Goal: Navigation & Orientation: Locate item on page

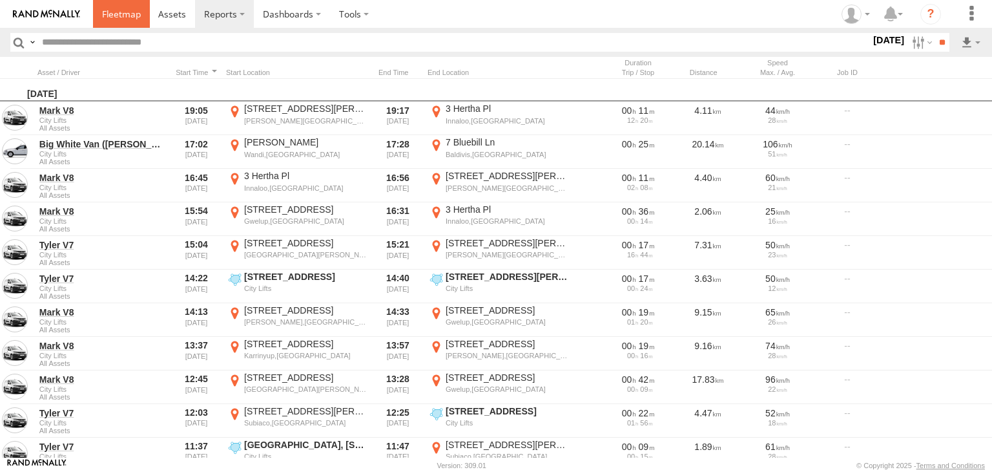
click at [136, 16] on span at bounding box center [121, 14] width 39 height 12
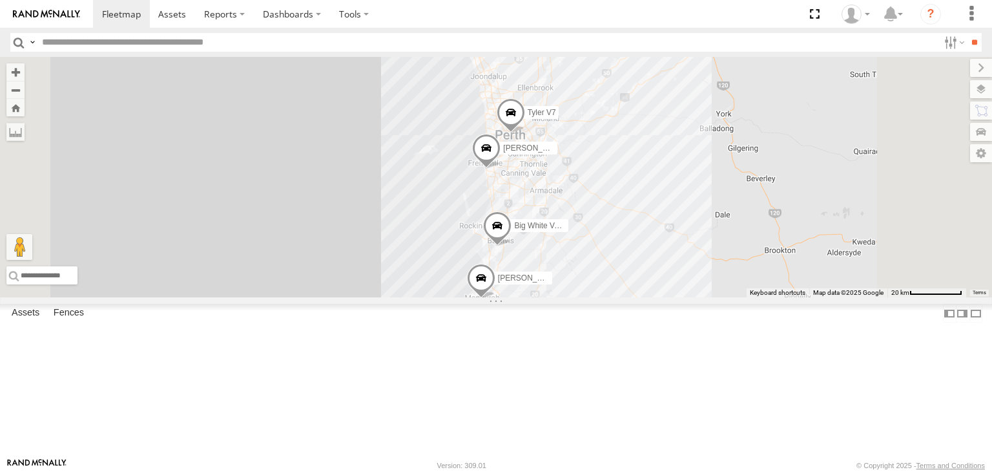
click at [0, 0] on div "Mark V8" at bounding box center [0, 0] width 0 height 0
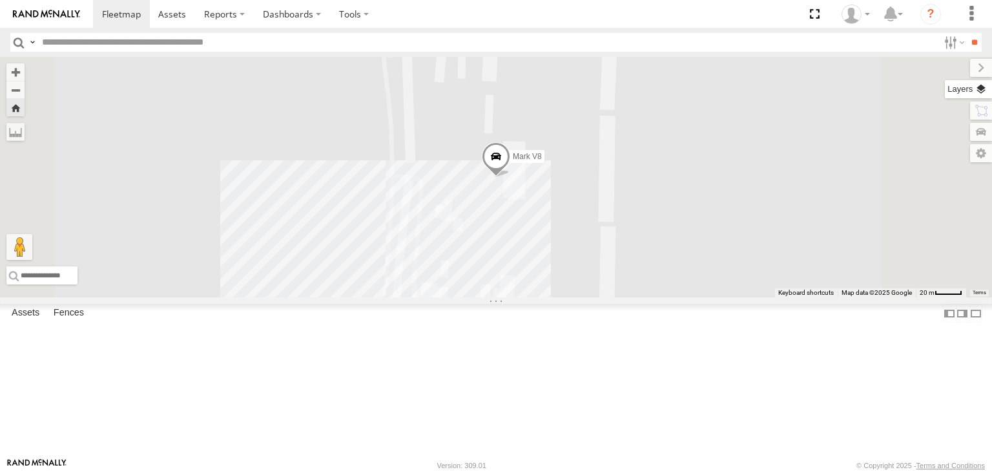
click at [985, 91] on label at bounding box center [968, 89] width 47 height 18
click at [0, 0] on span "Basemaps" at bounding box center [0, 0] width 0 height 0
click at [0, 0] on span "Satellite + Roadmap" at bounding box center [0, 0] width 0 height 0
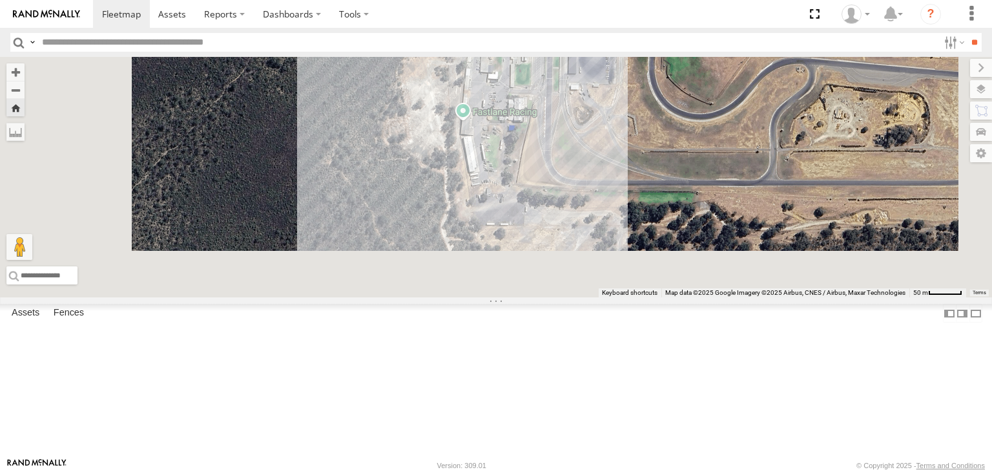
drag, startPoint x: 746, startPoint y: 331, endPoint x: 729, endPoint y: 145, distance: 187.5
click at [729, 145] on div "Mark V8" at bounding box center [496, 177] width 992 height 240
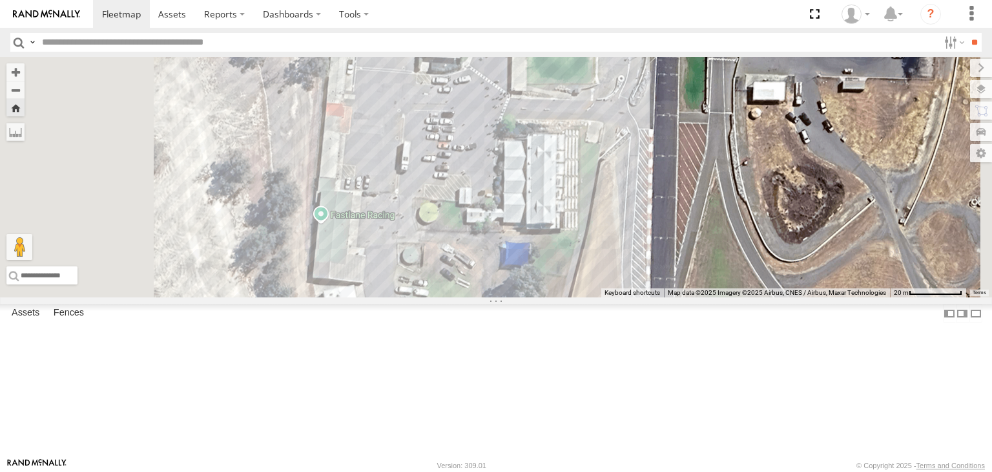
drag, startPoint x: 681, startPoint y: 176, endPoint x: 671, endPoint y: 319, distance: 143.1
click at [673, 297] on div "Mark V8" at bounding box center [496, 177] width 992 height 240
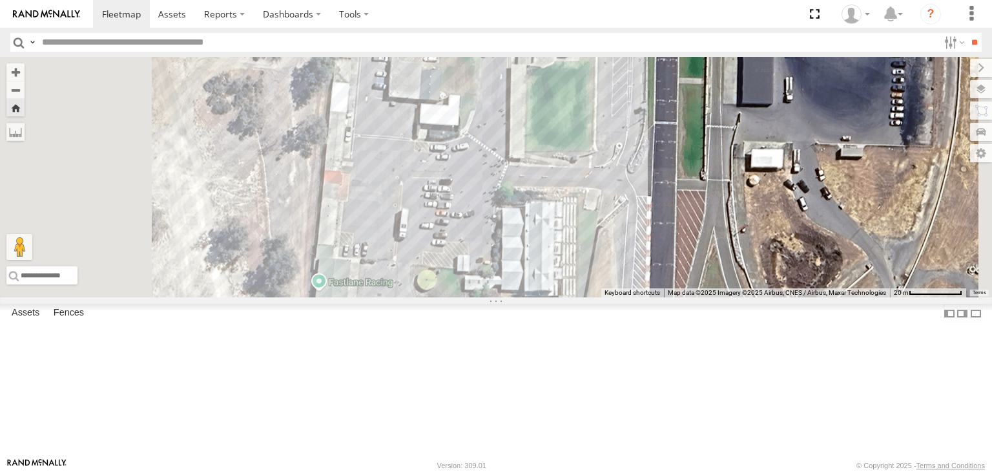
drag, startPoint x: 674, startPoint y: 333, endPoint x: 669, endPoint y: 360, distance: 27.0
click at [671, 297] on div "Mark V8" at bounding box center [496, 177] width 992 height 240
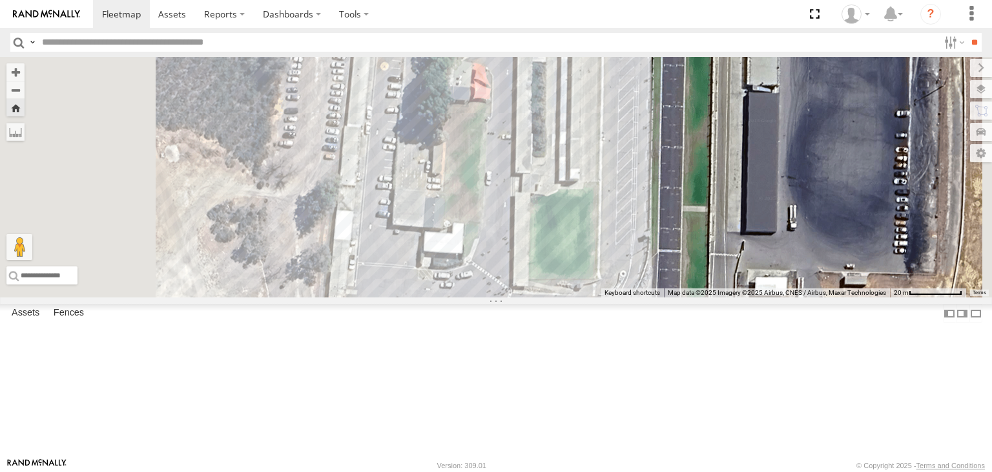
drag, startPoint x: 673, startPoint y: 276, endPoint x: 682, endPoint y: 370, distance: 94.8
click at [682, 297] on div "Mark V8" at bounding box center [496, 177] width 992 height 240
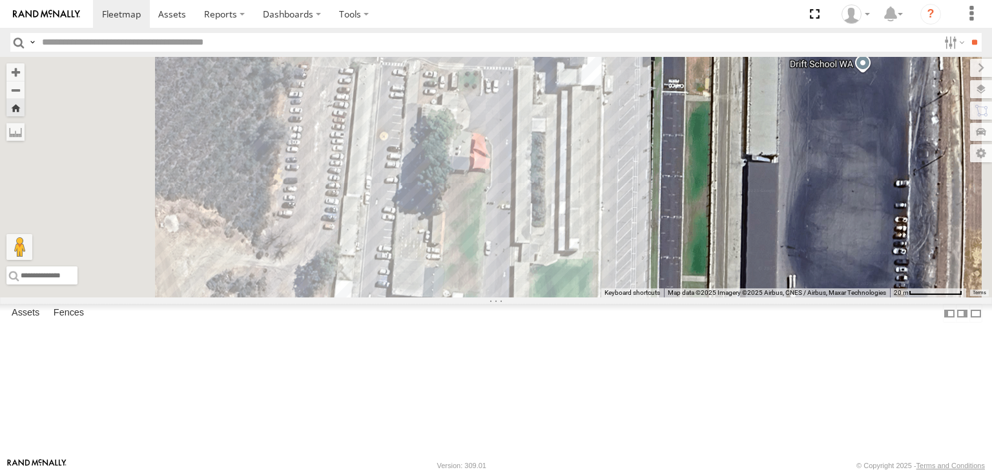
drag, startPoint x: 681, startPoint y: 269, endPoint x: 680, endPoint y: 340, distance: 70.4
click at [680, 297] on div "Mark V8" at bounding box center [496, 177] width 992 height 240
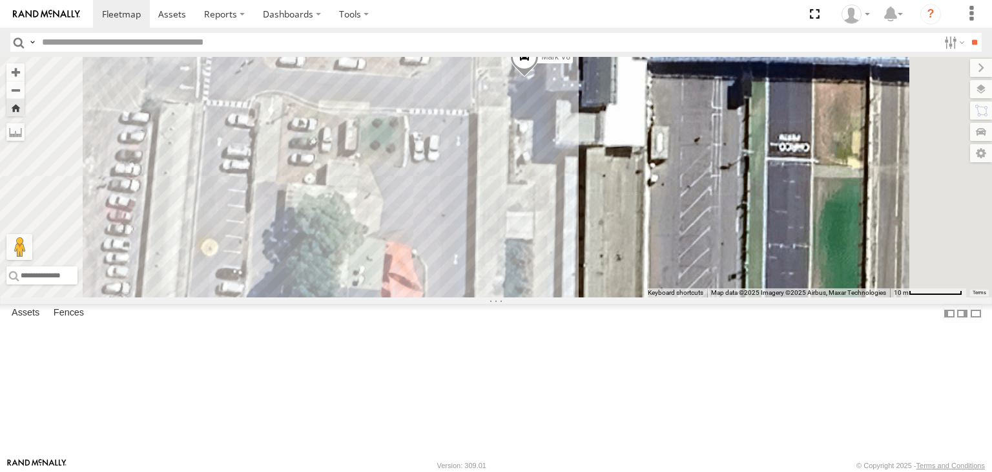
drag, startPoint x: 654, startPoint y: 350, endPoint x: 556, endPoint y: 378, distance: 102.7
click at [569, 297] on div "Mark V8" at bounding box center [496, 177] width 992 height 240
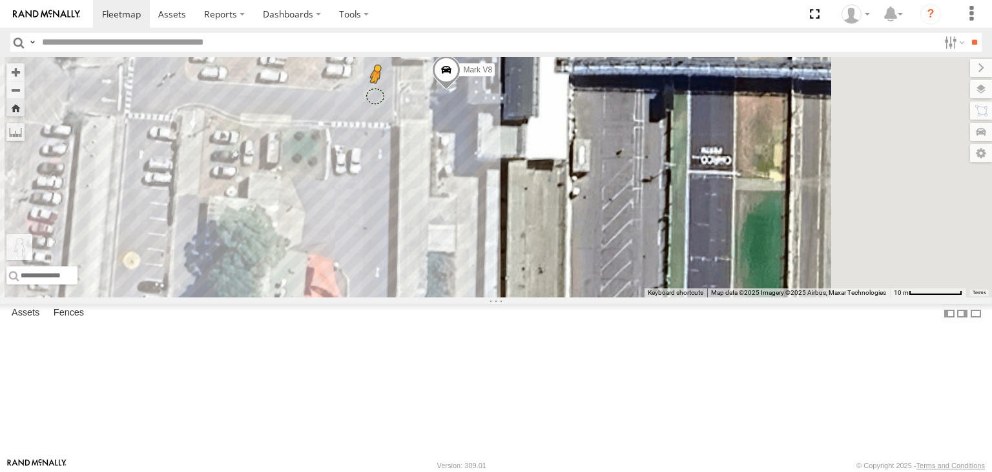
drag, startPoint x: 355, startPoint y: 397, endPoint x: 538, endPoint y: 176, distance: 286.8
click at [538, 176] on div "Mark V8 To activate drag with keyboard, press Alt + Enter. Once in keyboard dra…" at bounding box center [496, 177] width 992 height 240
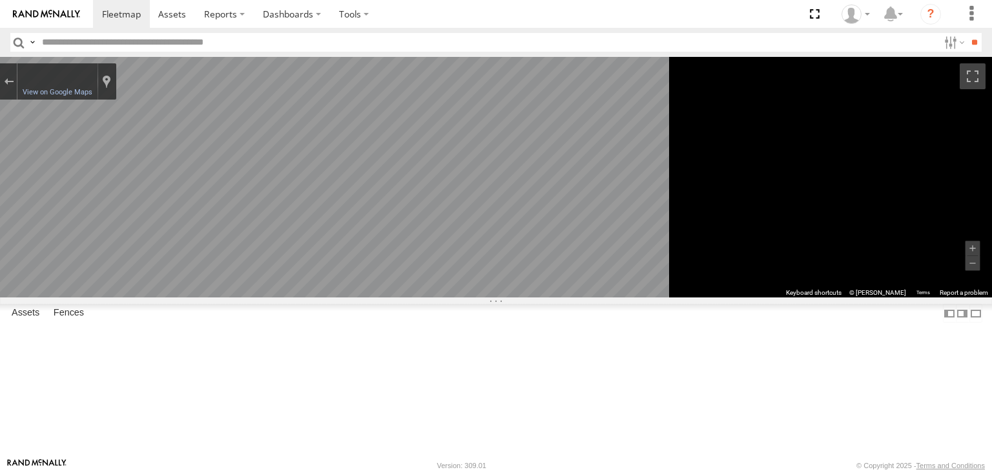
click at [0, 0] on div "Mark V8" at bounding box center [0, 0] width 0 height 0
click at [17, 79] on button "Exit the Street View" at bounding box center [8, 81] width 17 height 17
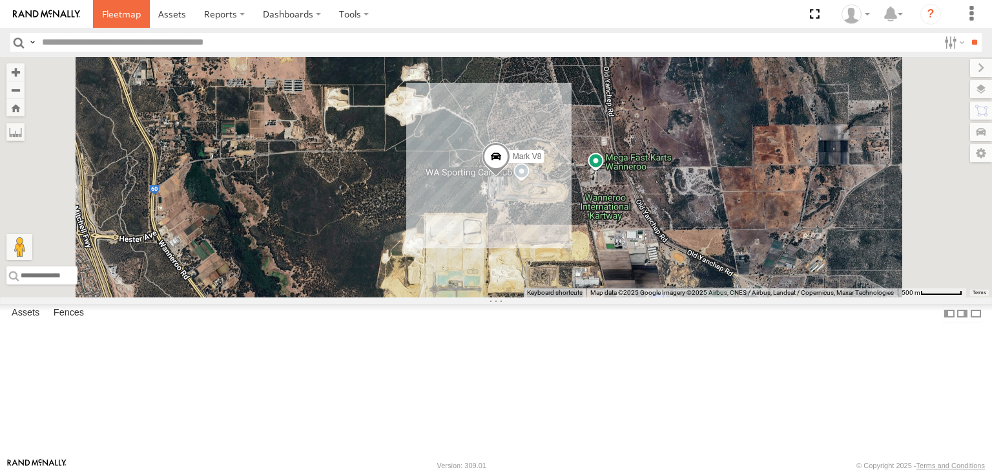
click at [127, 11] on span at bounding box center [121, 14] width 39 height 12
